Goal: Information Seeking & Learning: Compare options

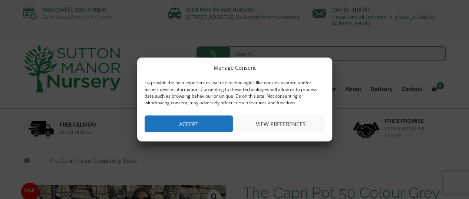
click at [184, 122] on button "Accept" at bounding box center [189, 123] width 88 height 17
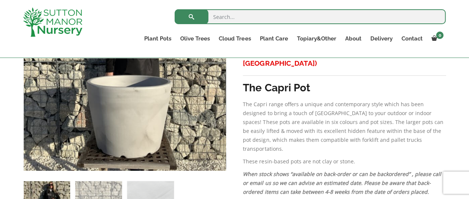
scroll to position [205, 0]
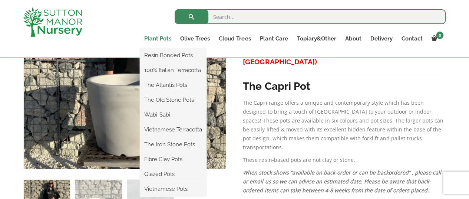
click at [162, 40] on link "Plant Pots" at bounding box center [158, 38] width 36 height 10
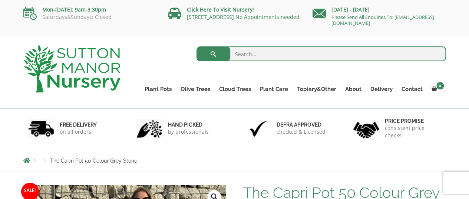
scroll to position [165, 0]
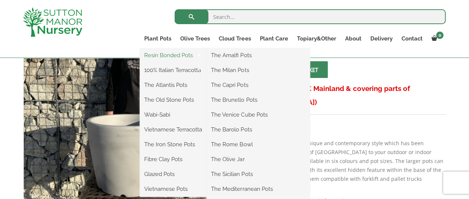
click at [165, 55] on link "Resin Bonded Pots" at bounding box center [173, 55] width 67 height 11
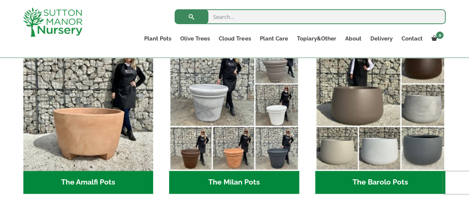
scroll to position [218, 0]
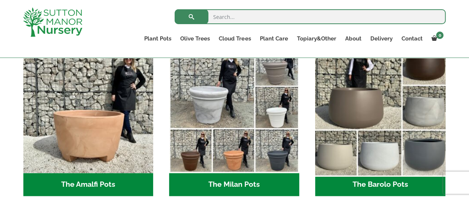
click at [357, 111] on img "Visit product category The Barolo Pots" at bounding box center [380, 108] width 136 height 136
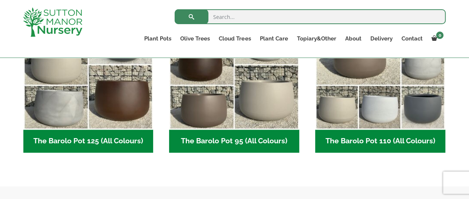
scroll to position [406, 0]
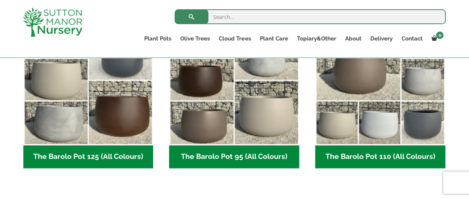
click at [112, 158] on h2 "The Barolo Pot 125 (All Colours) (7)" at bounding box center [88, 156] width 130 height 23
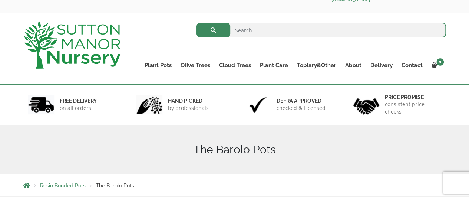
scroll to position [11, 0]
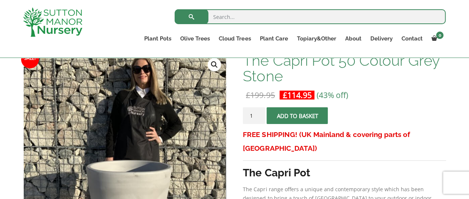
scroll to position [108, 0]
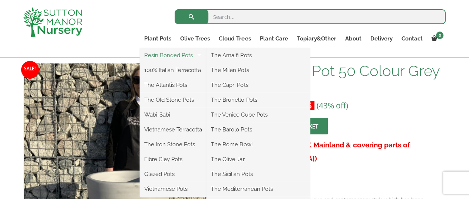
click at [167, 56] on link "Resin Bonded Pots" at bounding box center [173, 55] width 67 height 11
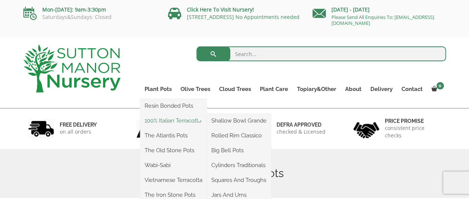
click at [169, 119] on link "100% Italian Terracotta" at bounding box center [173, 120] width 67 height 11
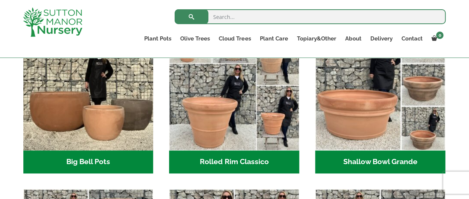
scroll to position [277, 0]
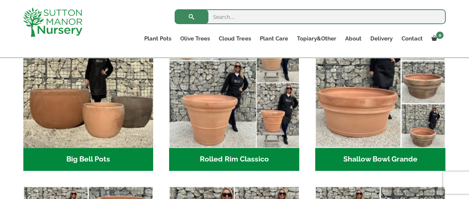
click at [98, 156] on h2 "Big Bell Pots (10)" at bounding box center [88, 159] width 130 height 23
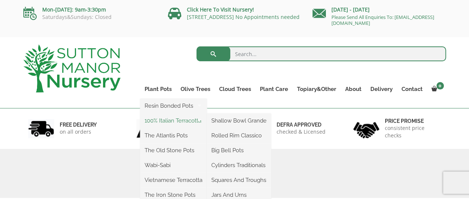
click at [170, 118] on link "100% Italian Terracotta" at bounding box center [173, 120] width 67 height 11
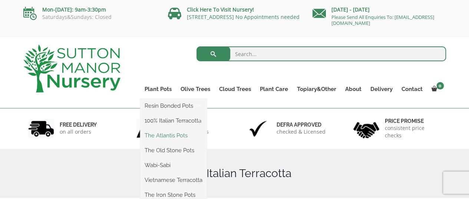
click at [168, 135] on link "The Atlantis Pots" at bounding box center [173, 135] width 67 height 11
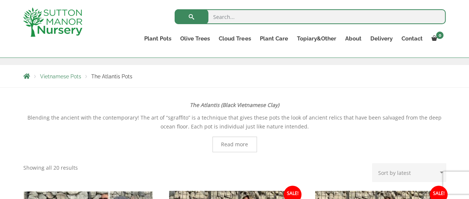
scroll to position [69, 0]
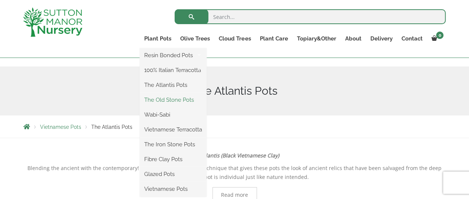
click at [170, 99] on link "The Old Stone Pots" at bounding box center [173, 99] width 67 height 11
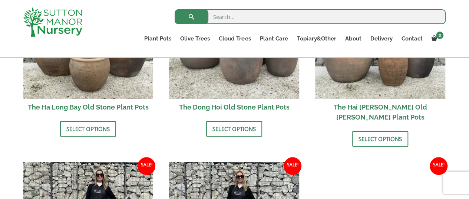
scroll to position [456, 0]
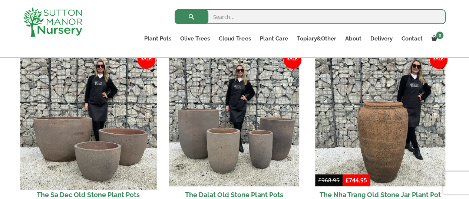
click at [101, 138] on img at bounding box center [88, 121] width 136 height 136
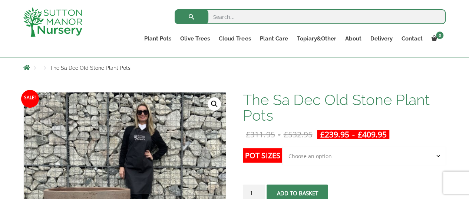
scroll to position [78, 0]
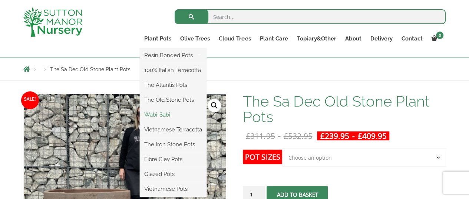
click at [164, 115] on link "Wabi-Sabi" at bounding box center [173, 114] width 67 height 11
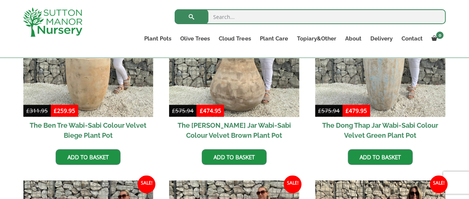
scroll to position [399, 0]
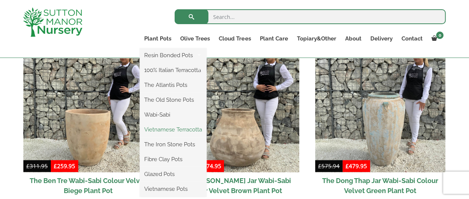
click at [170, 127] on link "Vietnamese Terracotta" at bounding box center [173, 129] width 67 height 11
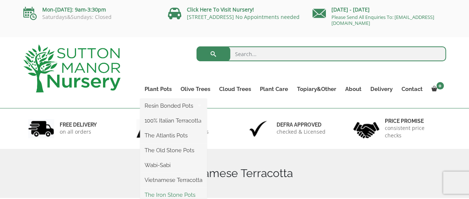
click at [171, 193] on link "The Iron Stone Pots" at bounding box center [173, 194] width 67 height 11
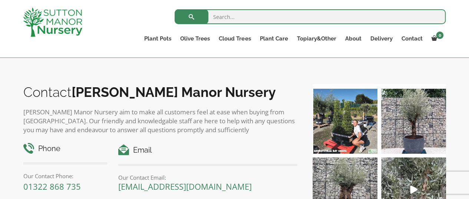
scroll to position [195, 0]
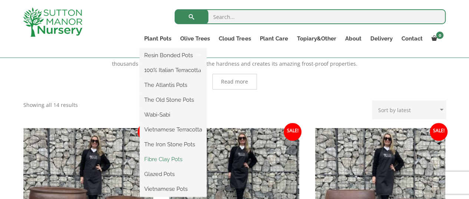
click at [167, 159] on link "Fibre Clay Pots" at bounding box center [173, 159] width 67 height 11
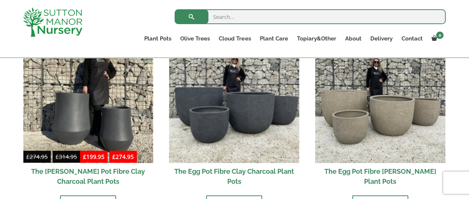
scroll to position [263, 0]
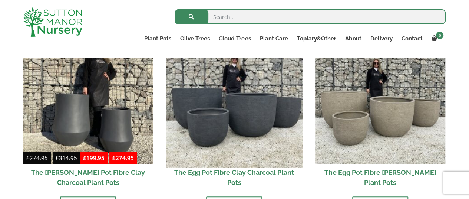
click at [240, 120] on img at bounding box center [234, 99] width 136 height 136
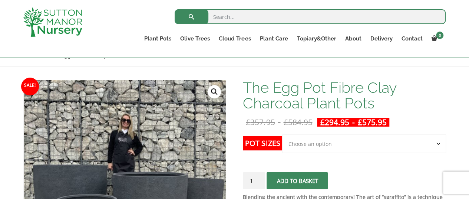
scroll to position [94, 0]
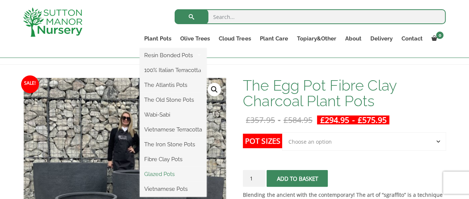
click at [159, 170] on link "Glazed Pots" at bounding box center [173, 173] width 67 height 11
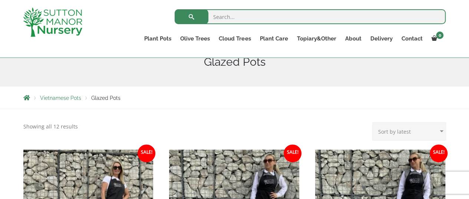
scroll to position [78, 0]
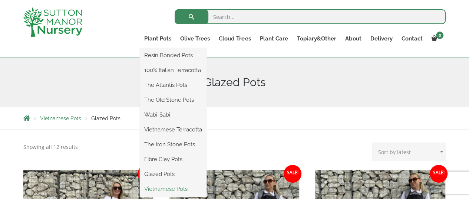
click at [175, 189] on link "Vietnamese Pots" at bounding box center [173, 188] width 67 height 11
